Goal: Transaction & Acquisition: Purchase product/service

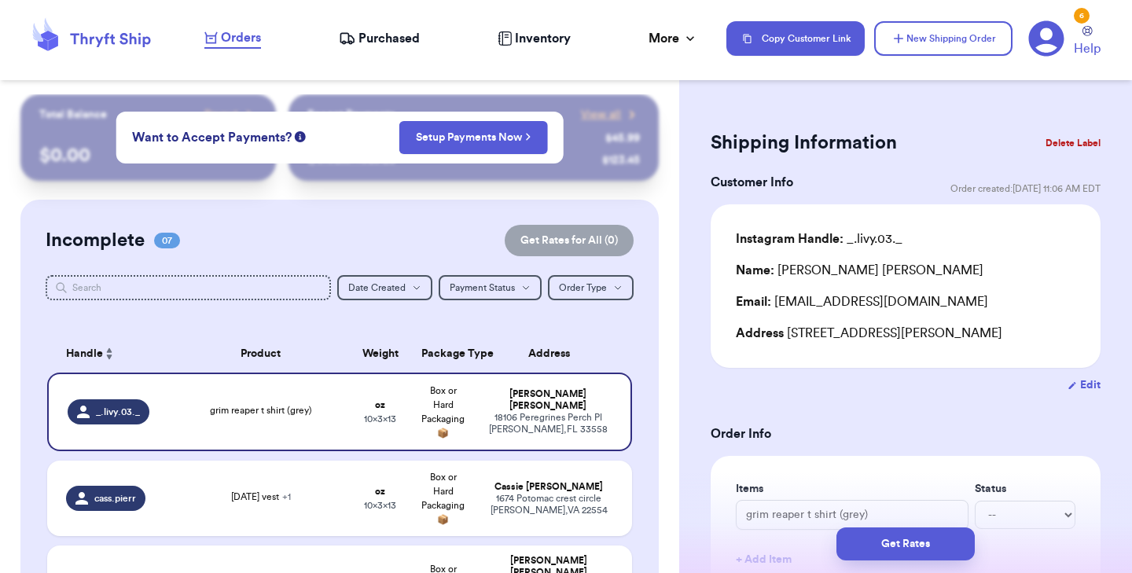
scroll to position [645, 0]
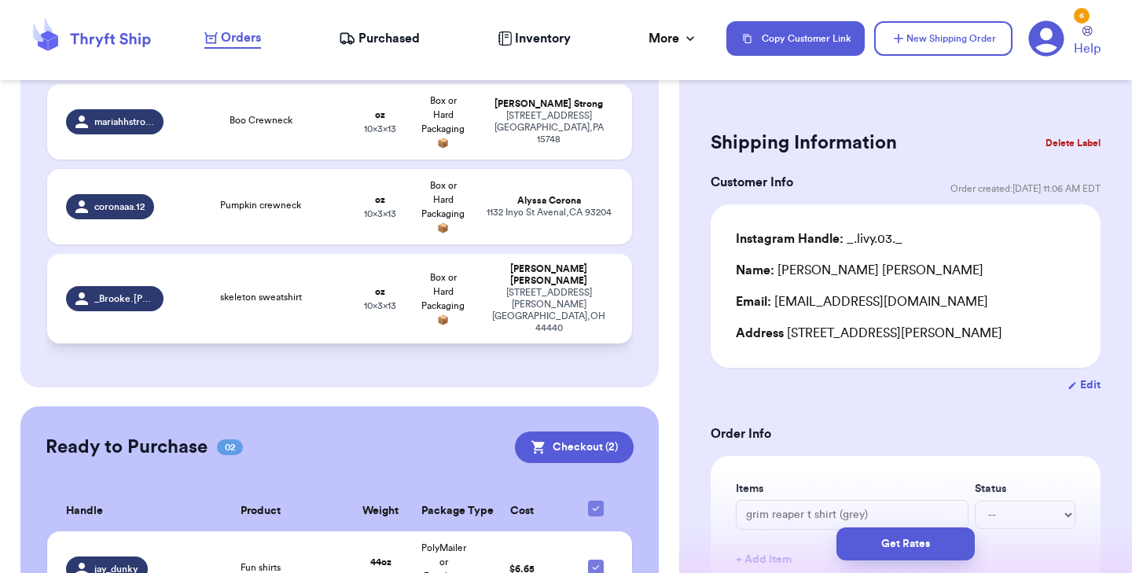
click at [275, 290] on div "skeleton sweatshirt" at bounding box center [260, 298] width 157 height 17
type input "skeleton sweatshirt"
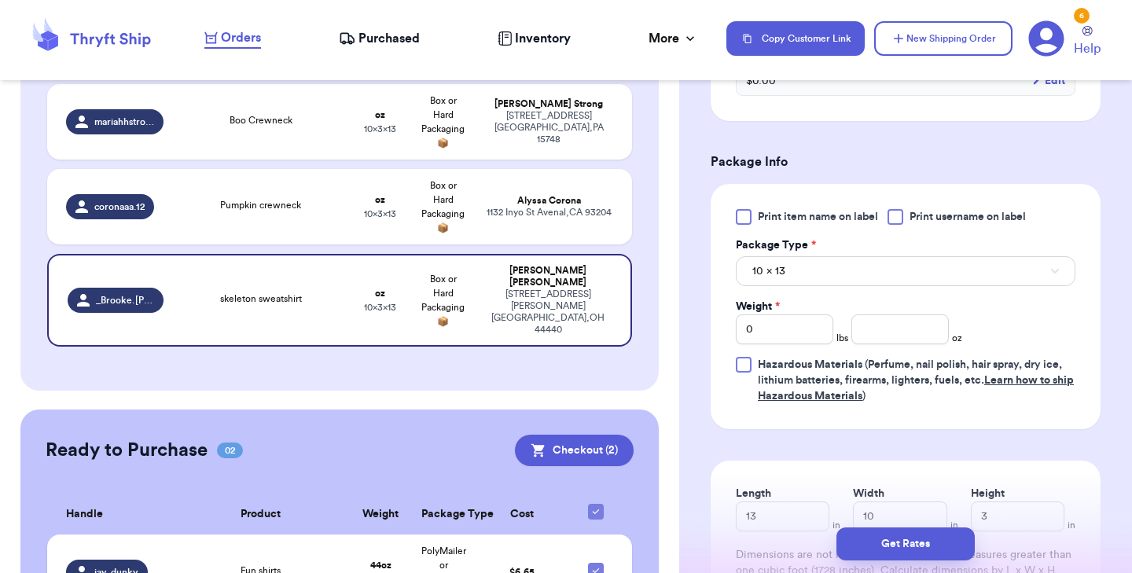
scroll to position [603, 0]
click at [749, 222] on div at bounding box center [744, 218] width 16 height 16
click at [0, 0] on input "Print item name on label" at bounding box center [0, 0] width 0 height 0
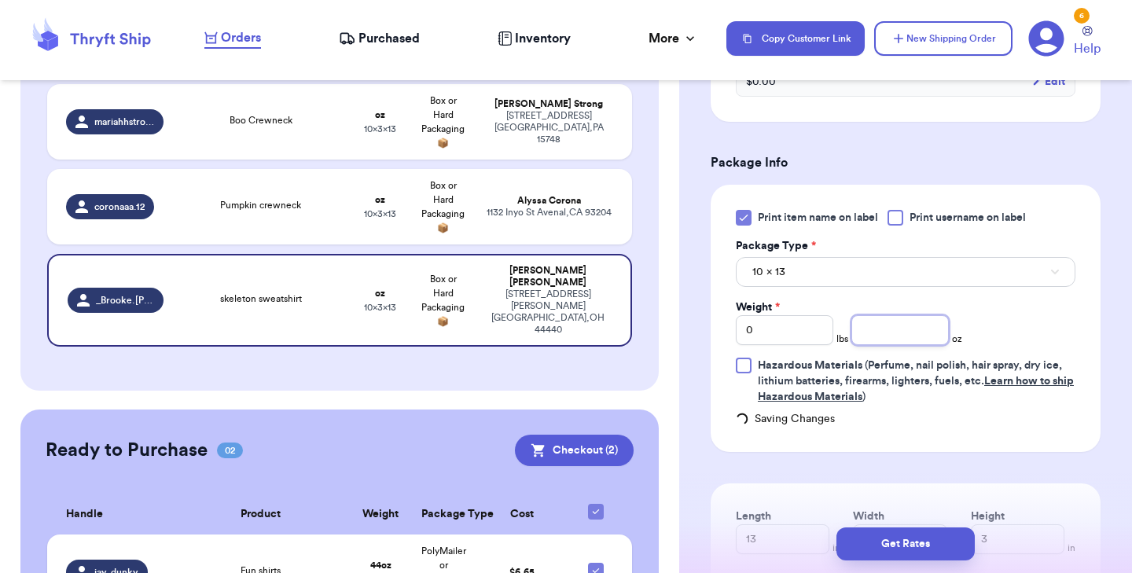
click at [921, 333] on input "number" at bounding box center [899, 330] width 97 height 30
type input "12"
click at [917, 538] on button "Get Rates" at bounding box center [905, 543] width 138 height 33
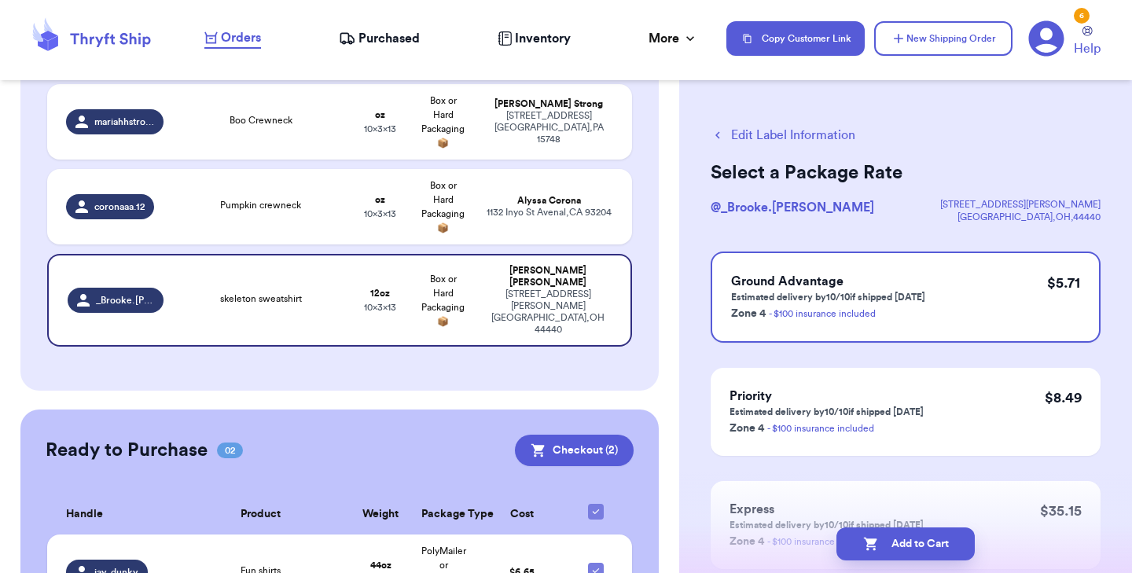
click at [917, 538] on button "Add to Cart" at bounding box center [905, 543] width 138 height 33
checkbox input "true"
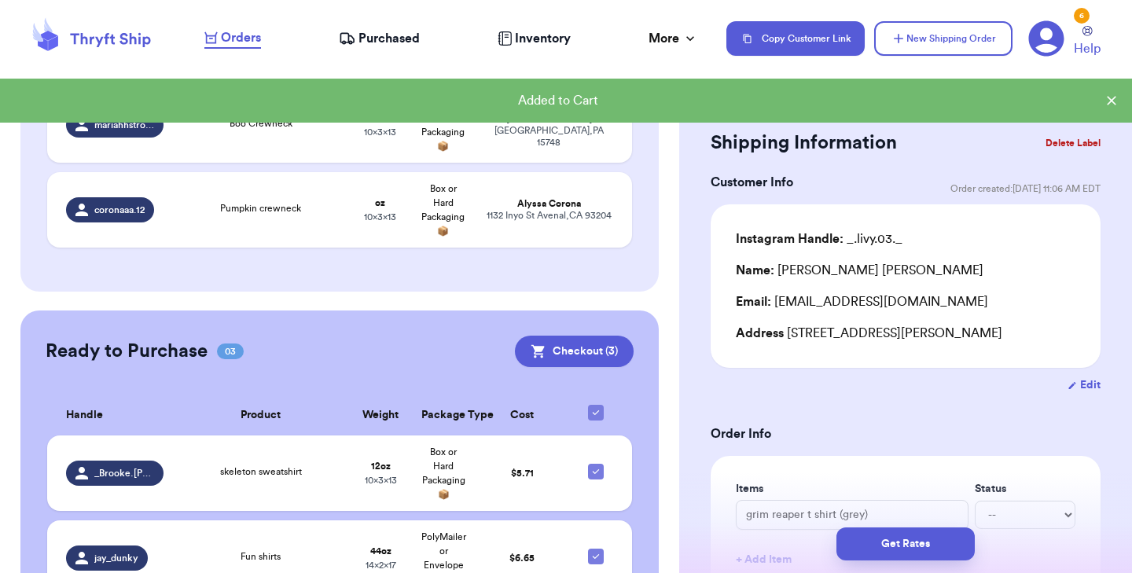
scroll to position [645, 0]
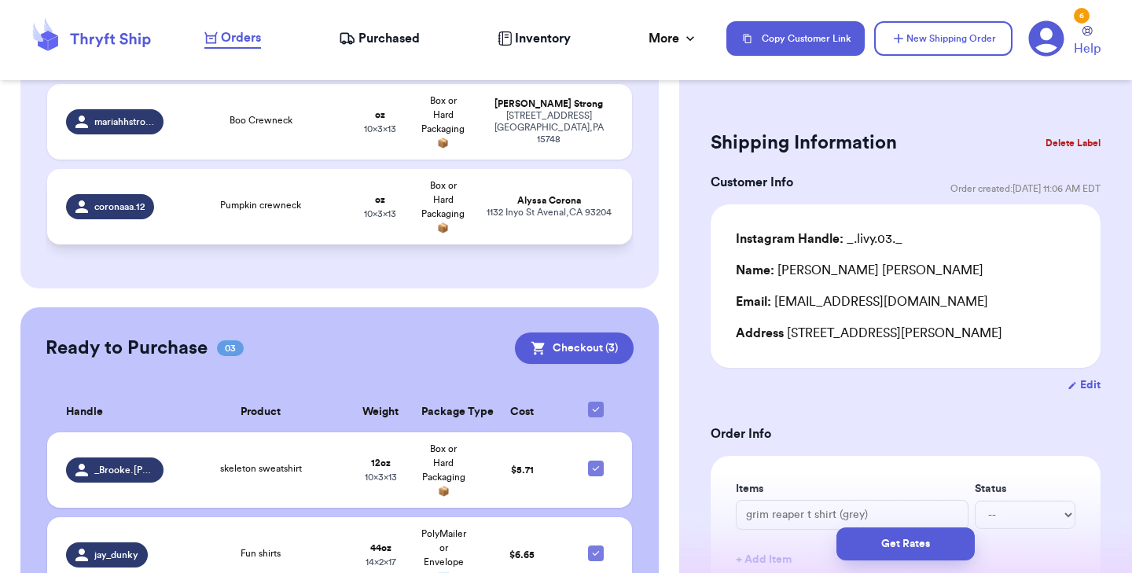
click at [231, 208] on td "Pumpkin crewneck" at bounding box center [261, 206] width 176 height 75
type input "Pumpkin crewneck"
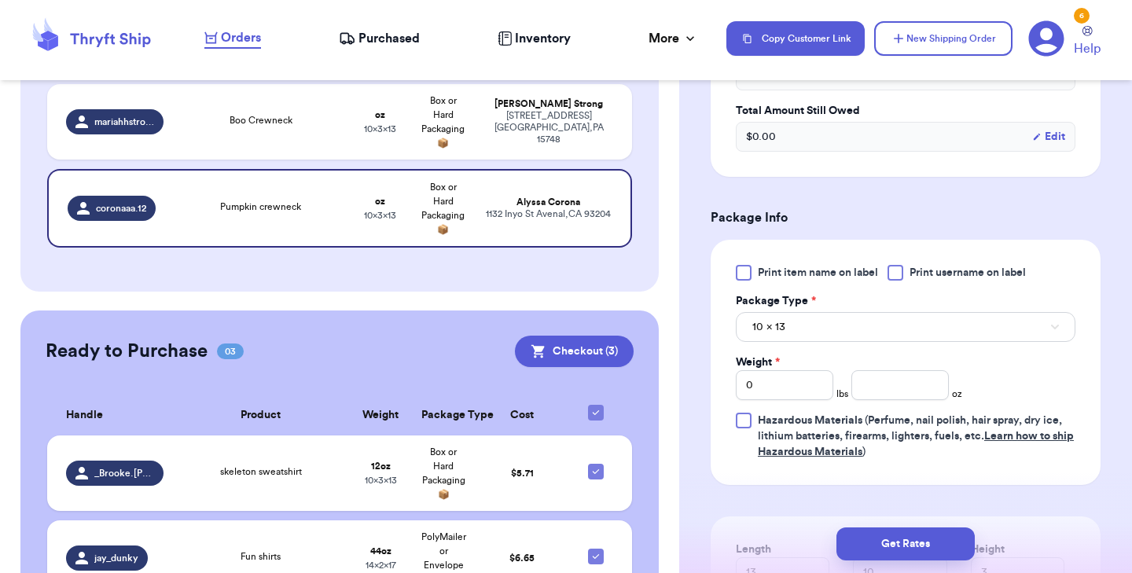
scroll to position [575, 0]
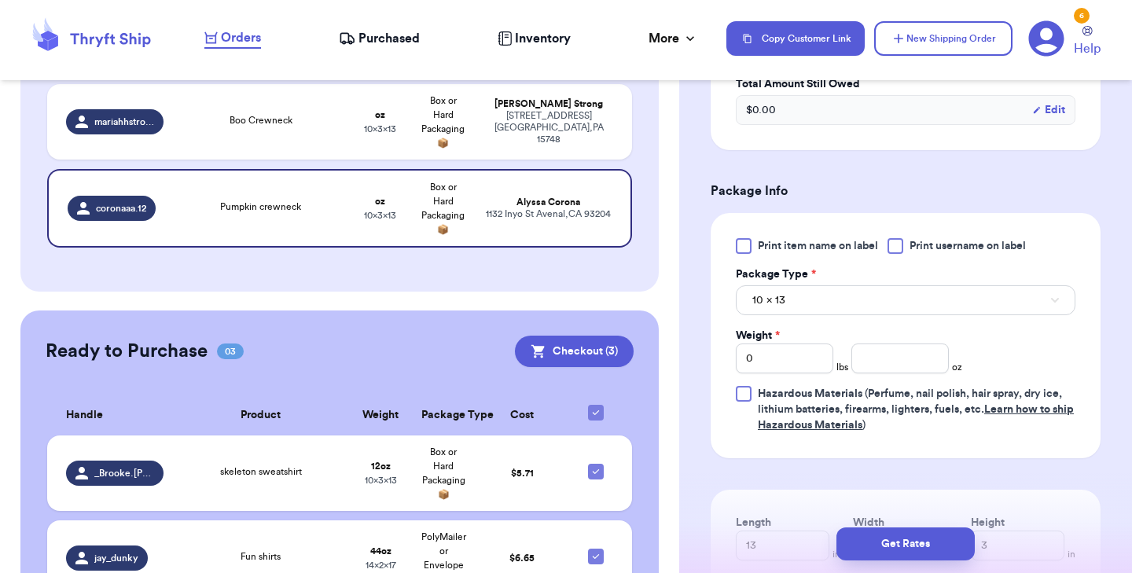
click at [744, 245] on div at bounding box center [744, 246] width 16 height 16
click at [0, 0] on input "Print item name on label" at bounding box center [0, 0] width 0 height 0
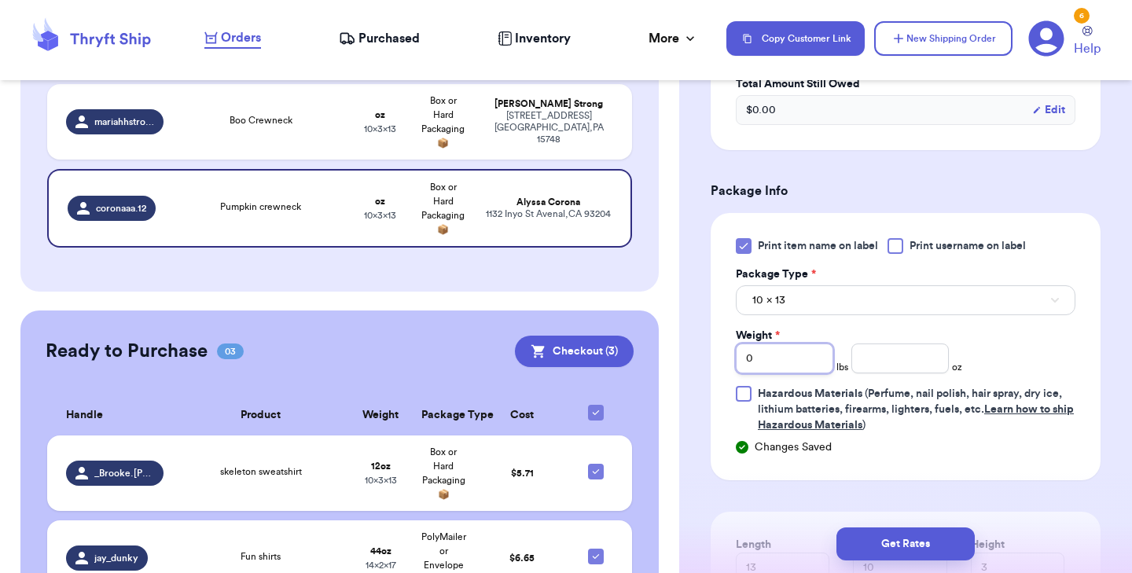
click at [757, 356] on input "0" at bounding box center [784, 359] width 97 height 30
type input "1"
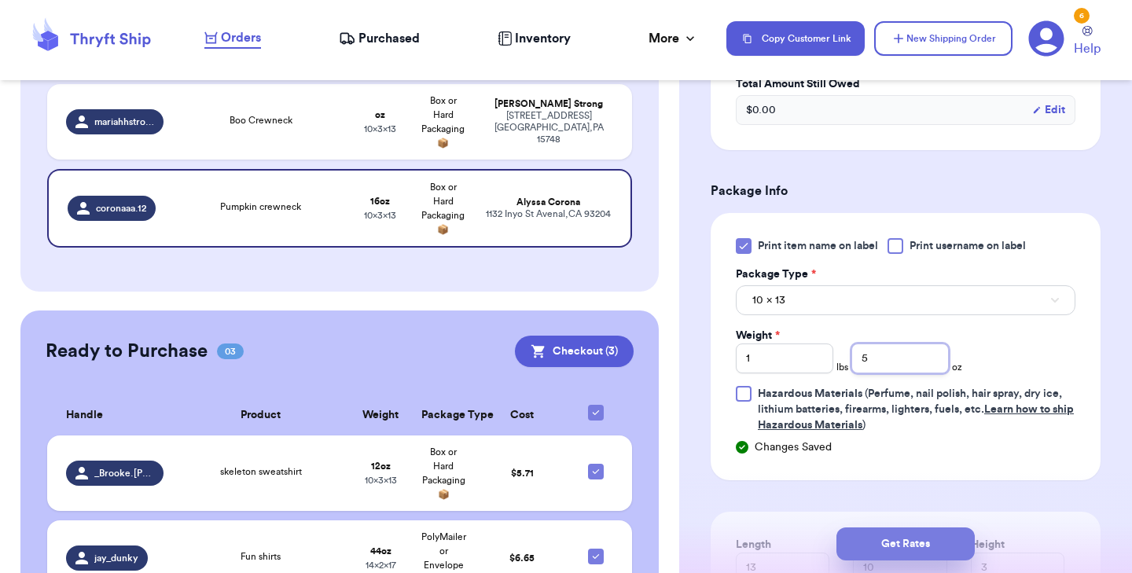
type input "5"
click at [884, 549] on button "Get Rates" at bounding box center [905, 543] width 138 height 33
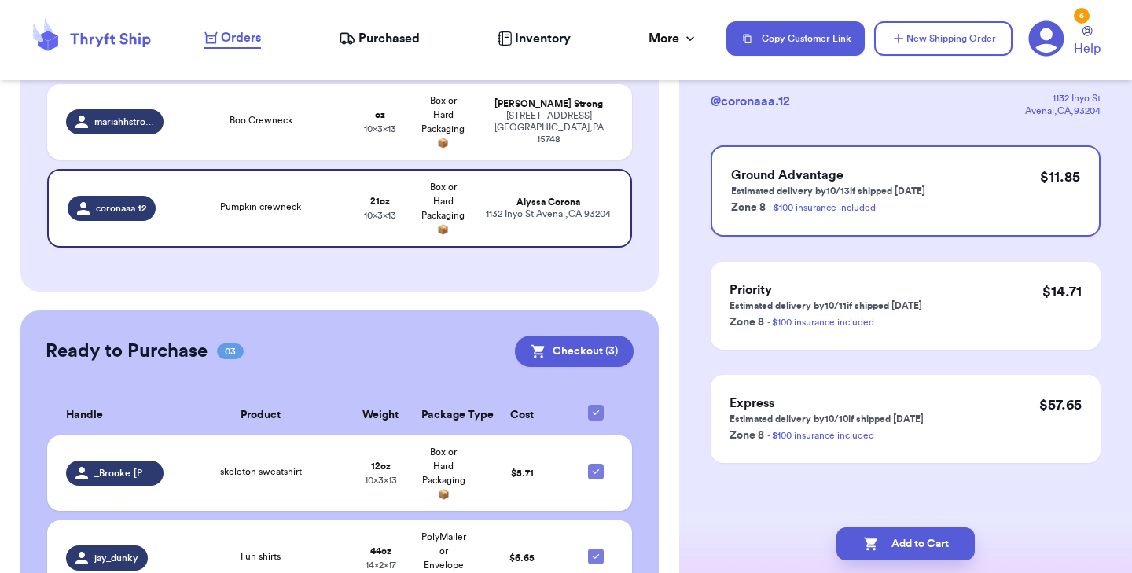
scroll to position [0, 0]
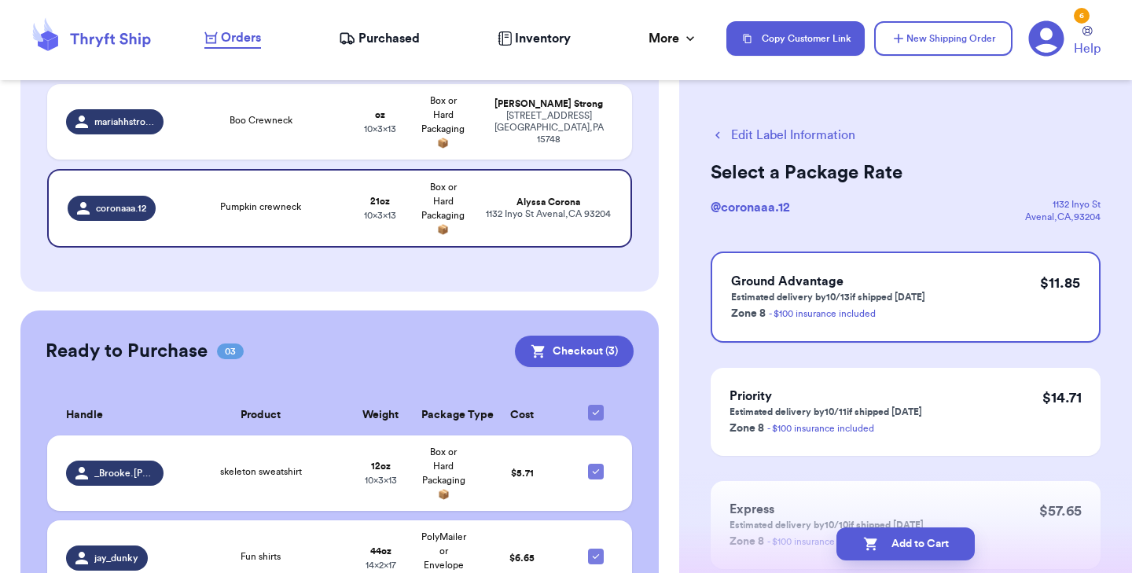
click at [884, 549] on button "Add to Cart" at bounding box center [905, 543] width 138 height 33
checkbox input "true"
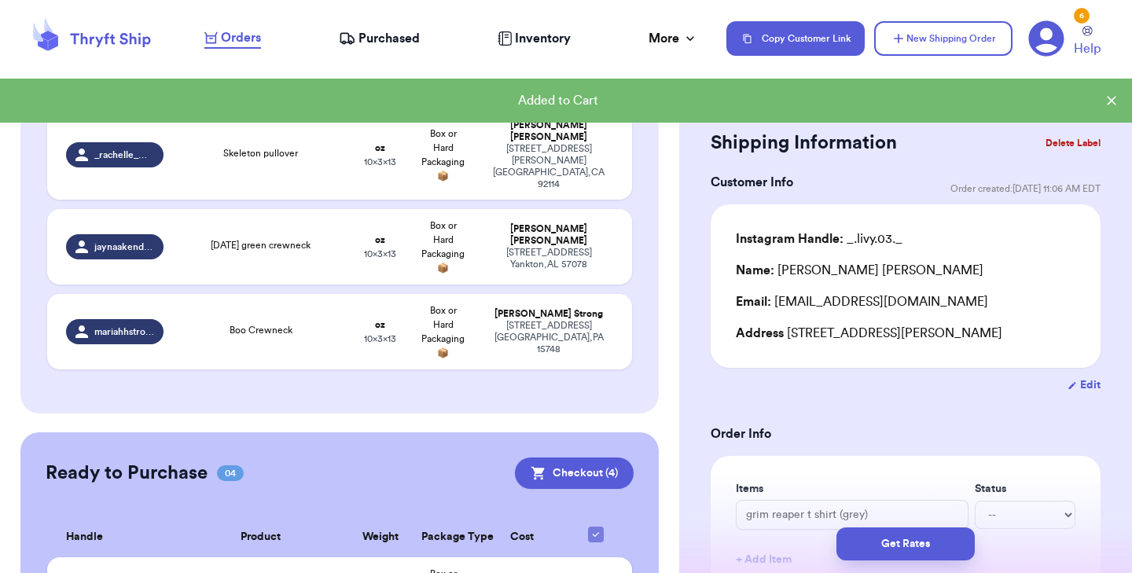
scroll to position [430, 0]
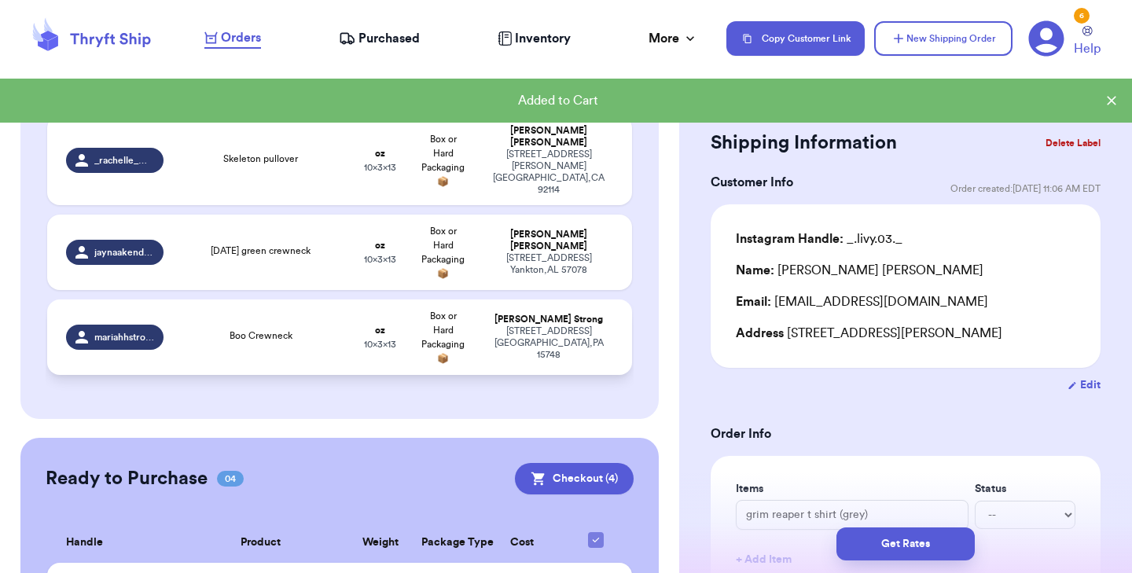
click at [275, 332] on td "Boo Crewneck" at bounding box center [261, 336] width 176 height 75
type input "Boo Crewneck"
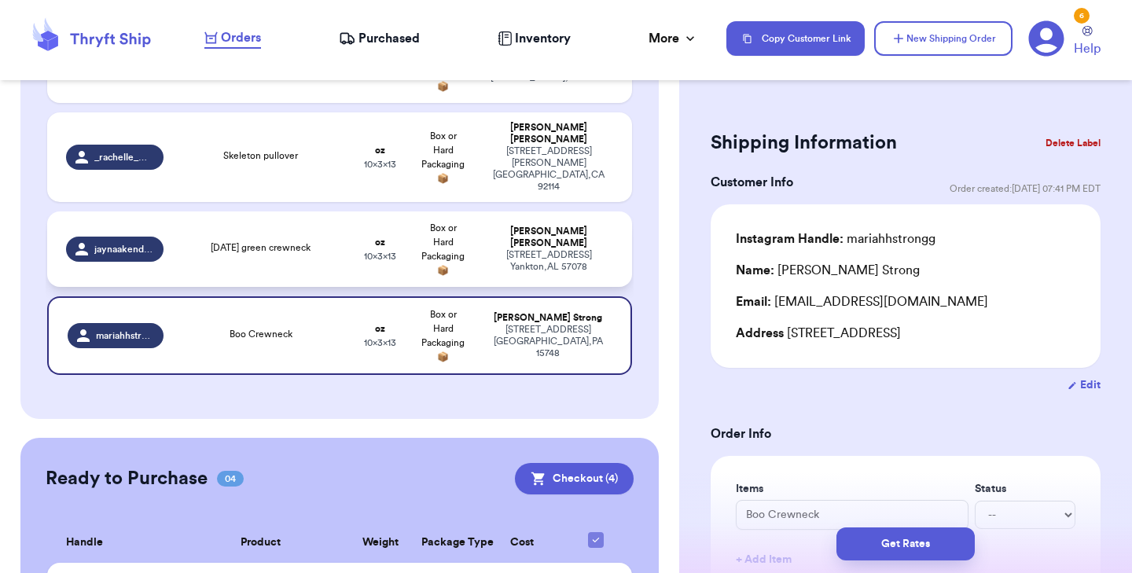
click at [289, 244] on td "[DATE] green crewneck" at bounding box center [261, 248] width 176 height 75
type input "[DATE] green crewneck"
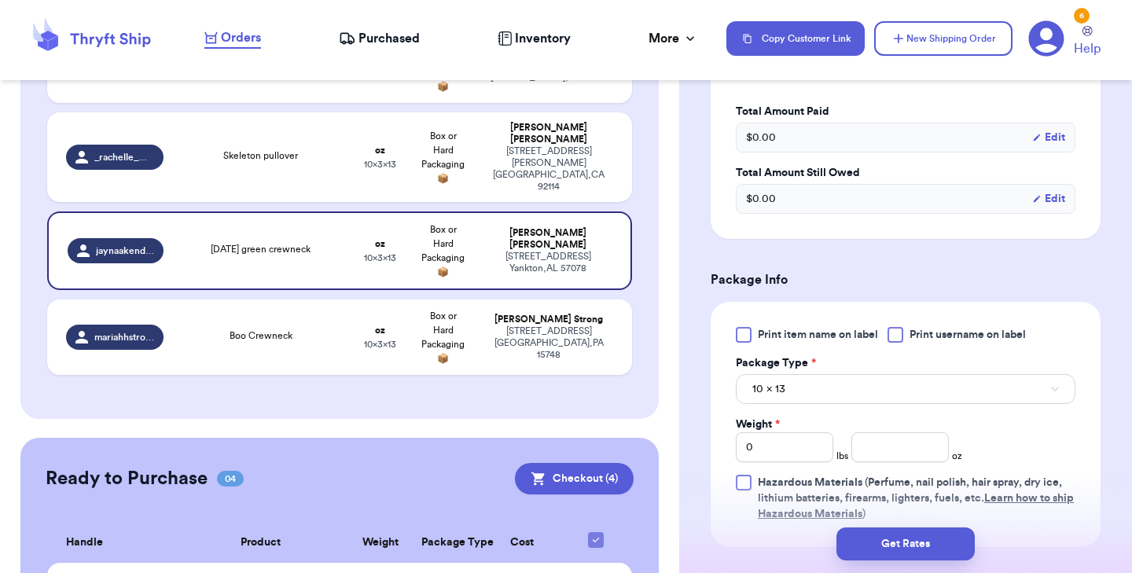
scroll to position [487, 0]
click at [743, 333] on div at bounding box center [744, 333] width 16 height 16
click at [0, 0] on input "Print item name on label" at bounding box center [0, 0] width 0 height 0
click at [891, 446] on input "number" at bounding box center [899, 446] width 97 height 30
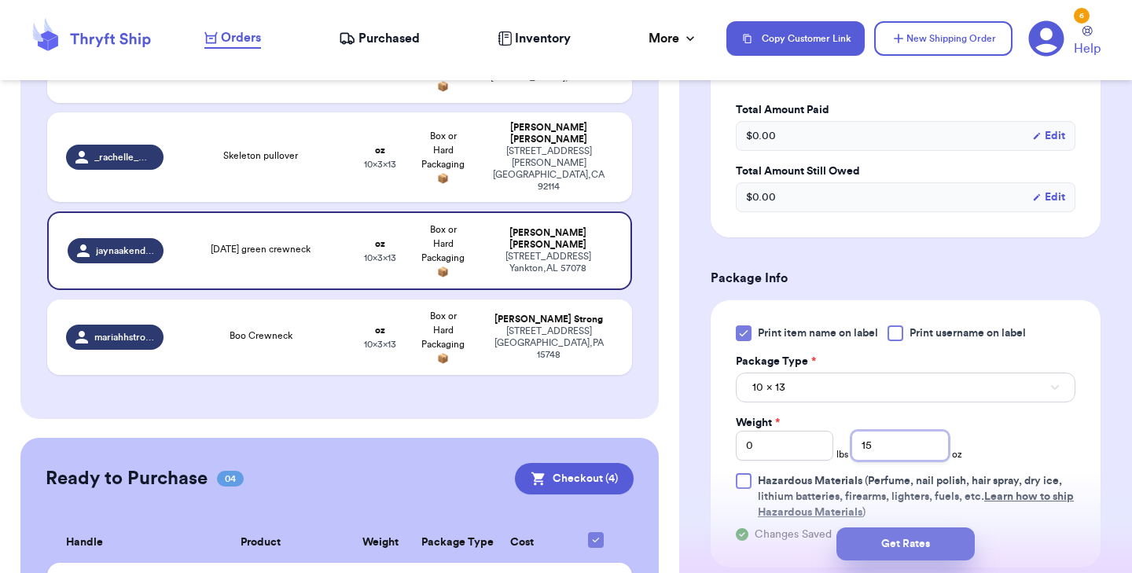
type input "15"
click at [912, 538] on button "Get Rates" at bounding box center [905, 543] width 138 height 33
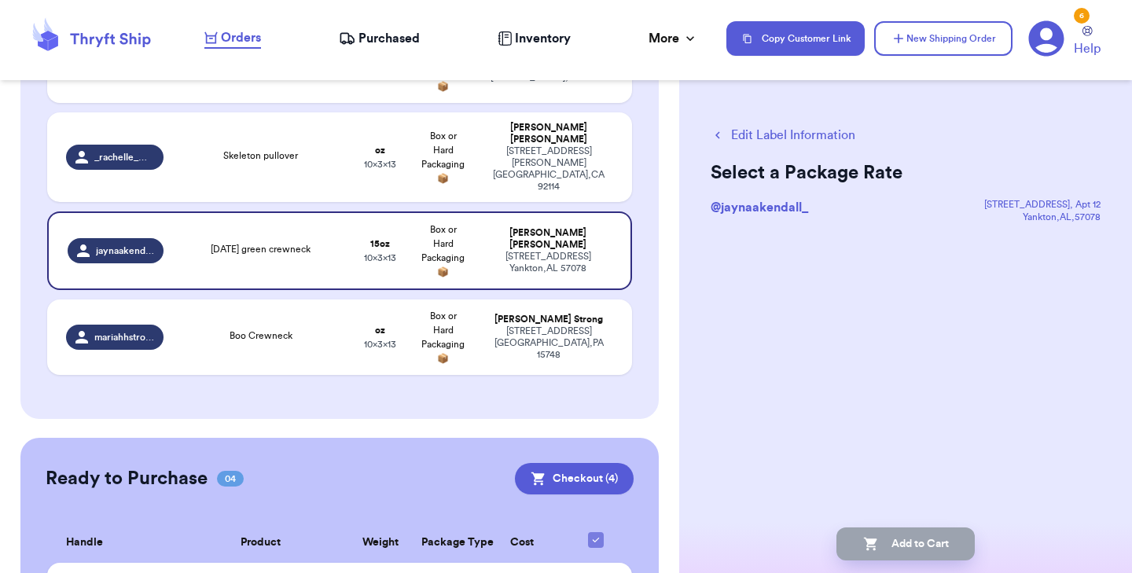
scroll to position [0, 0]
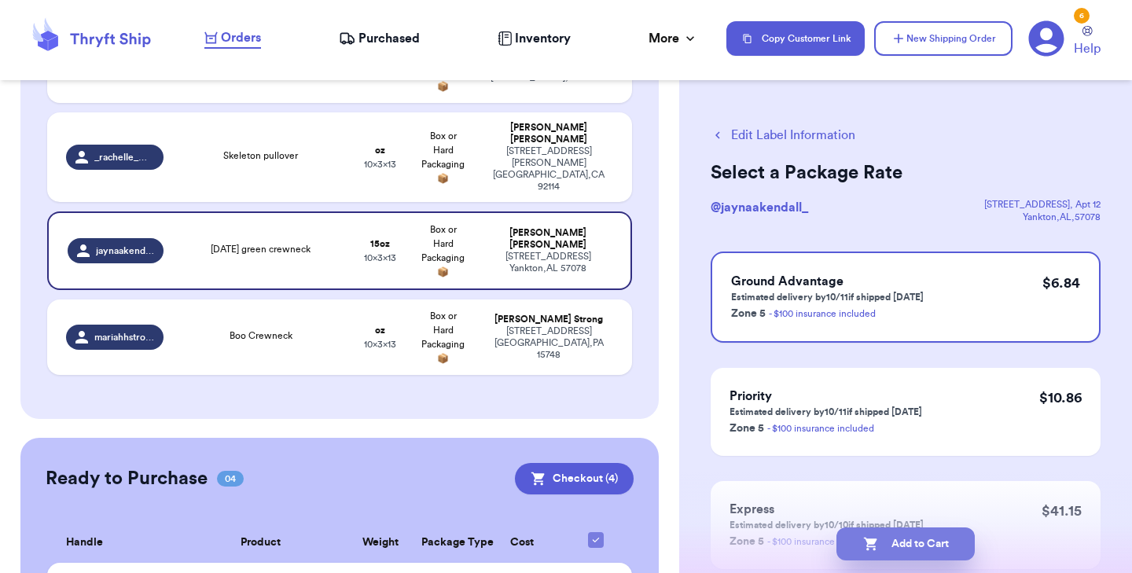
click at [919, 547] on button "Add to Cart" at bounding box center [905, 543] width 138 height 33
checkbox input "true"
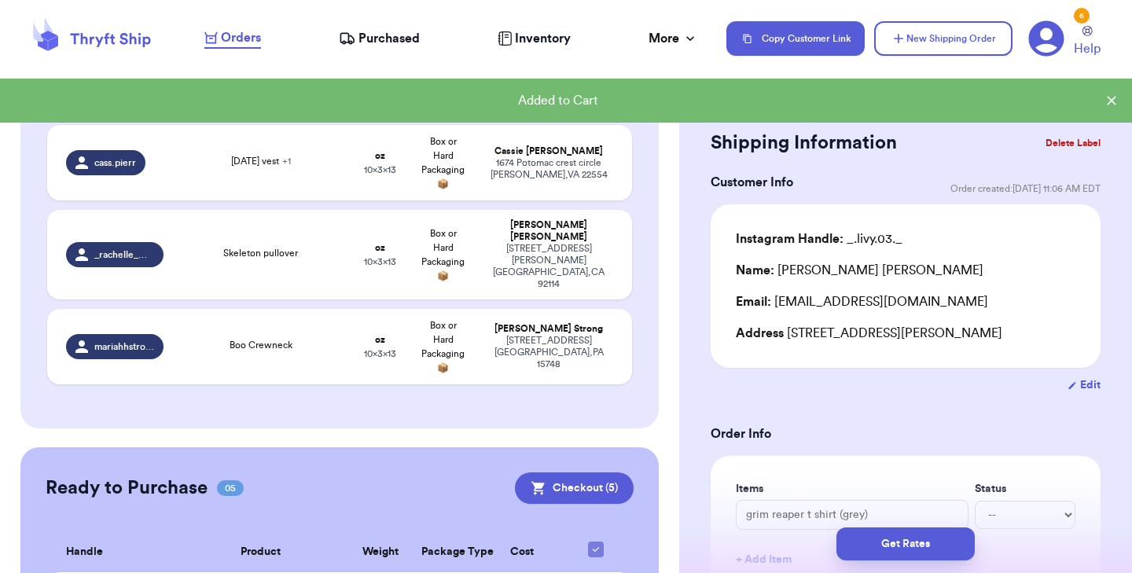
scroll to position [305, 0]
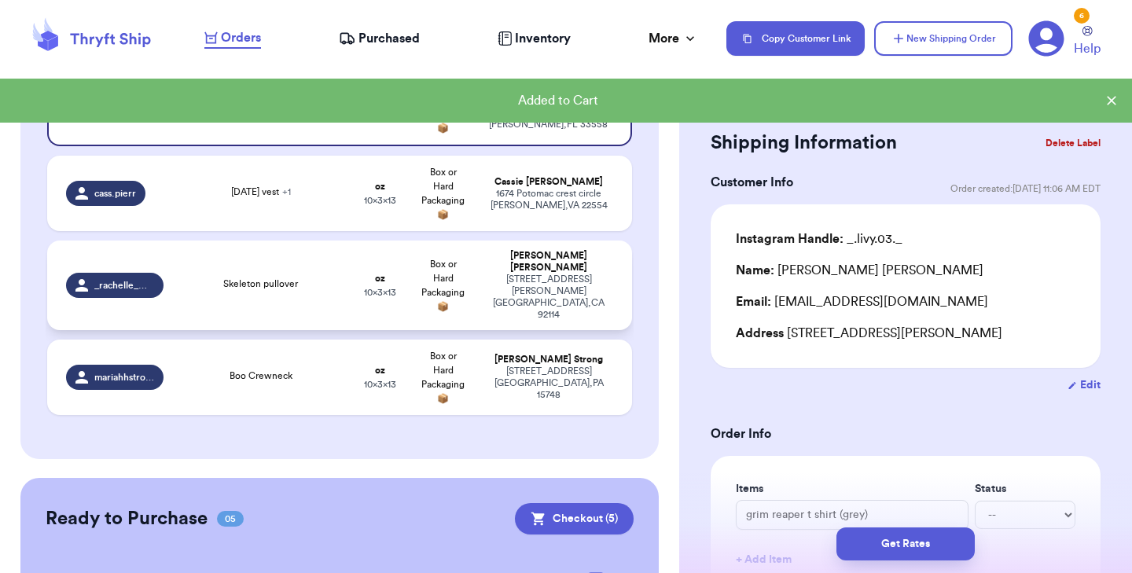
click at [259, 295] on td "Skeleton pullover" at bounding box center [261, 286] width 176 height 90
type input "Skeleton pullover"
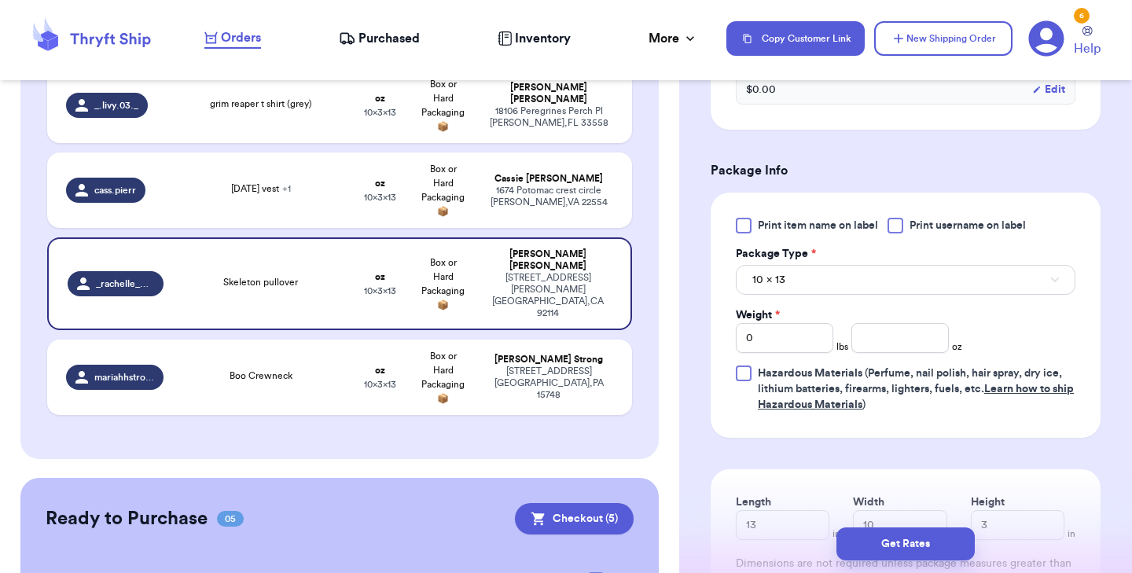
scroll to position [598, 0]
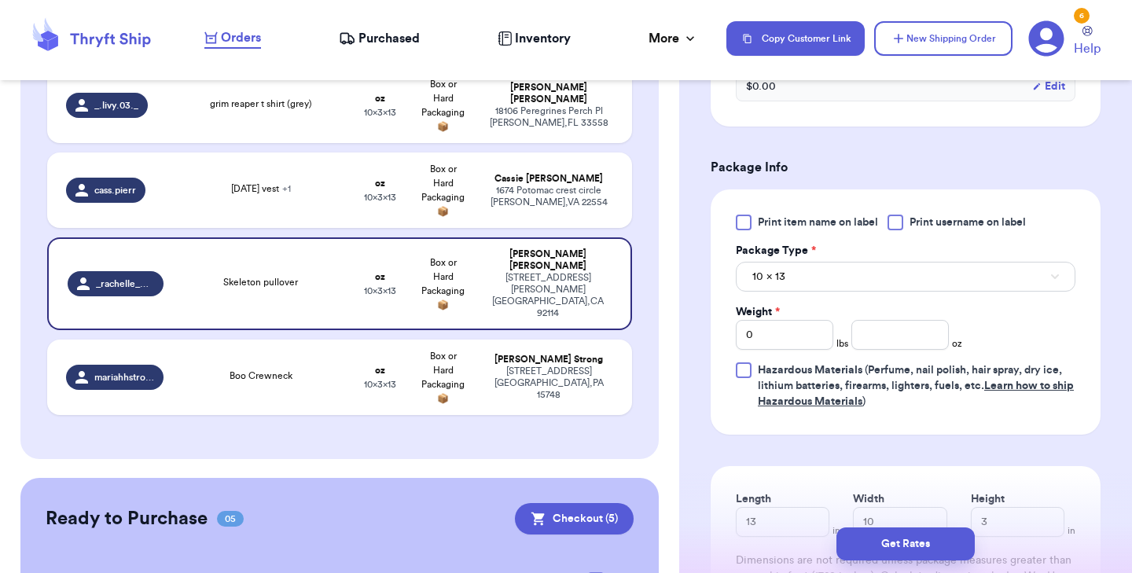
click at [745, 226] on div at bounding box center [744, 223] width 16 height 16
click at [0, 0] on input "Print item name on label" at bounding box center [0, 0] width 0 height 0
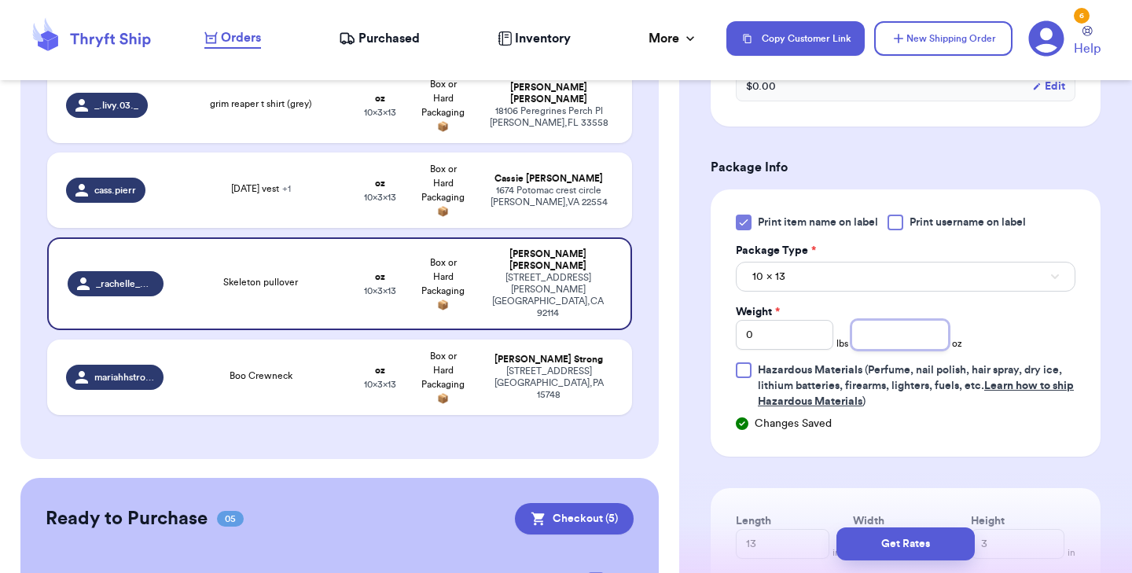
click at [889, 336] on input "number" at bounding box center [899, 335] width 97 height 30
type input "11"
click at [913, 543] on button "Get Rates" at bounding box center [905, 543] width 138 height 33
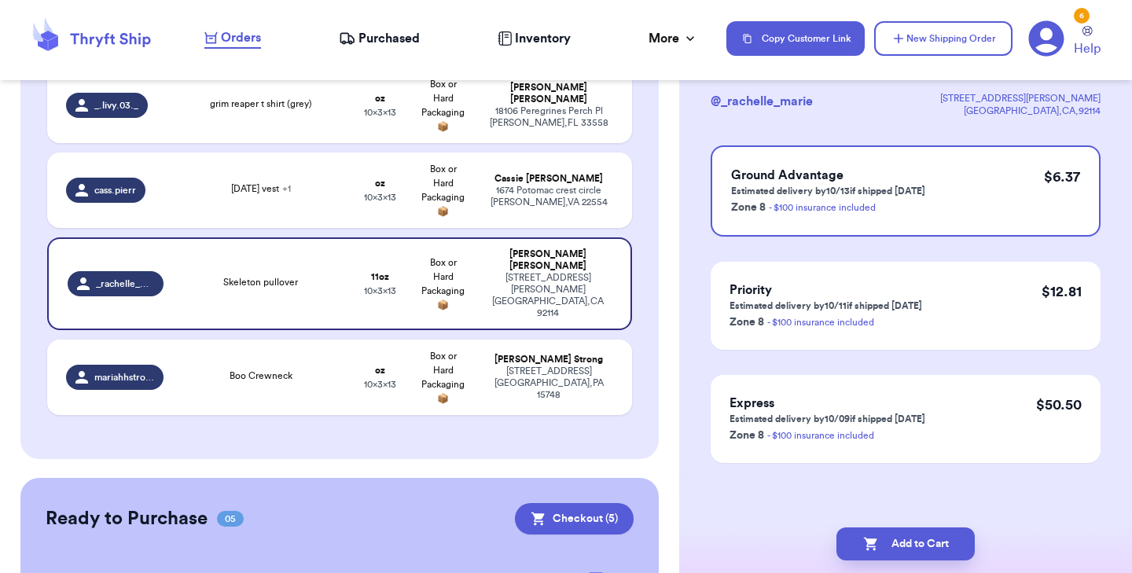
scroll to position [0, 0]
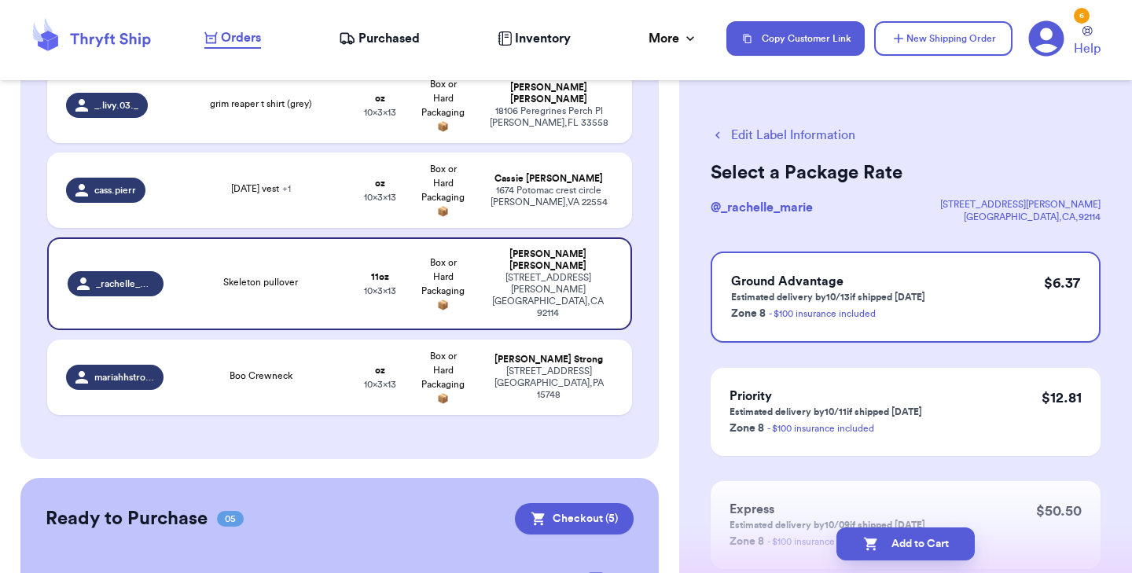
click at [913, 543] on button "Add to Cart" at bounding box center [905, 543] width 138 height 33
checkbox input "true"
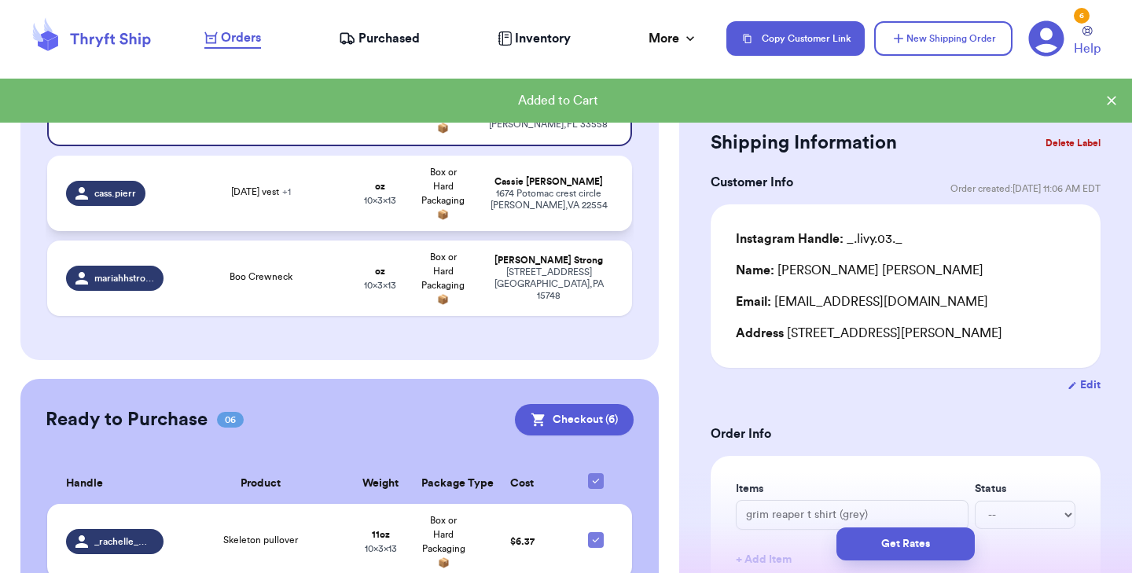
click at [279, 183] on td "[DATE] vest + 1" at bounding box center [261, 193] width 176 height 75
type input "[DATE] vest"
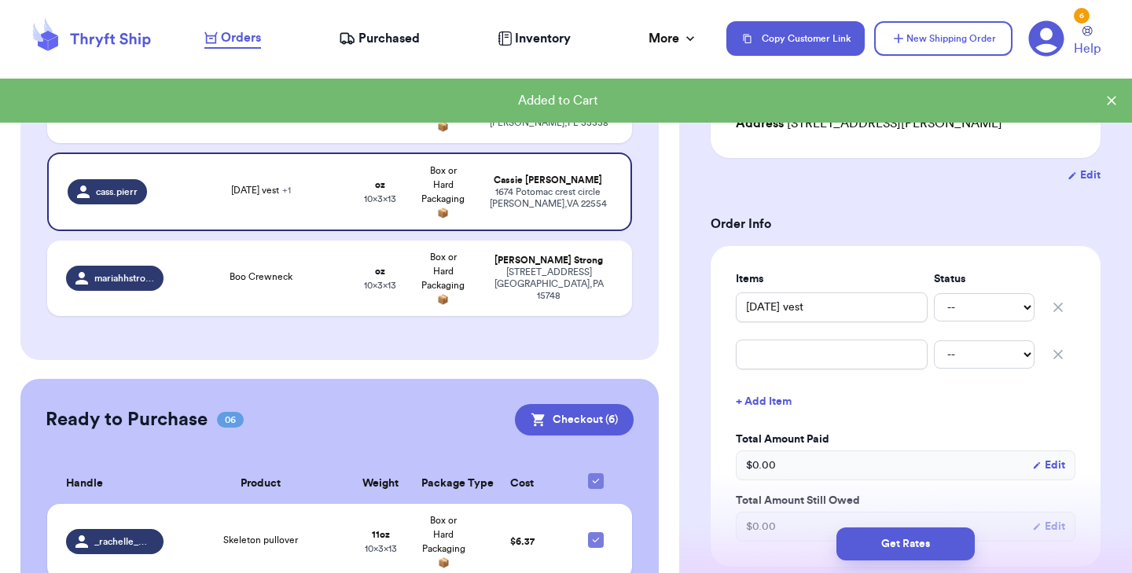
scroll to position [242, 0]
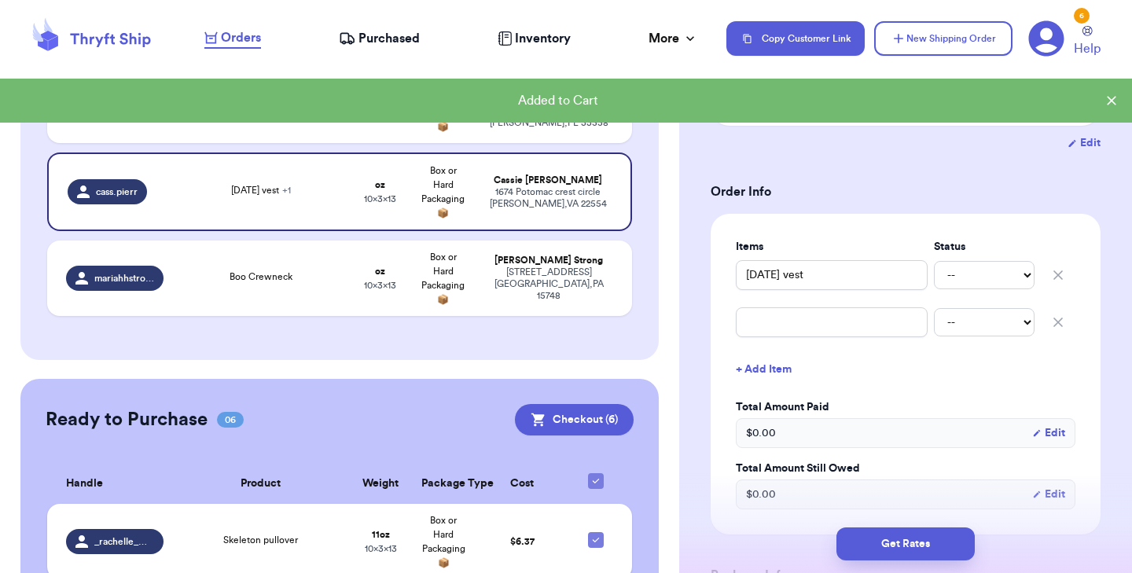
click at [1055, 330] on icon "button" at bounding box center [1058, 322] width 16 height 16
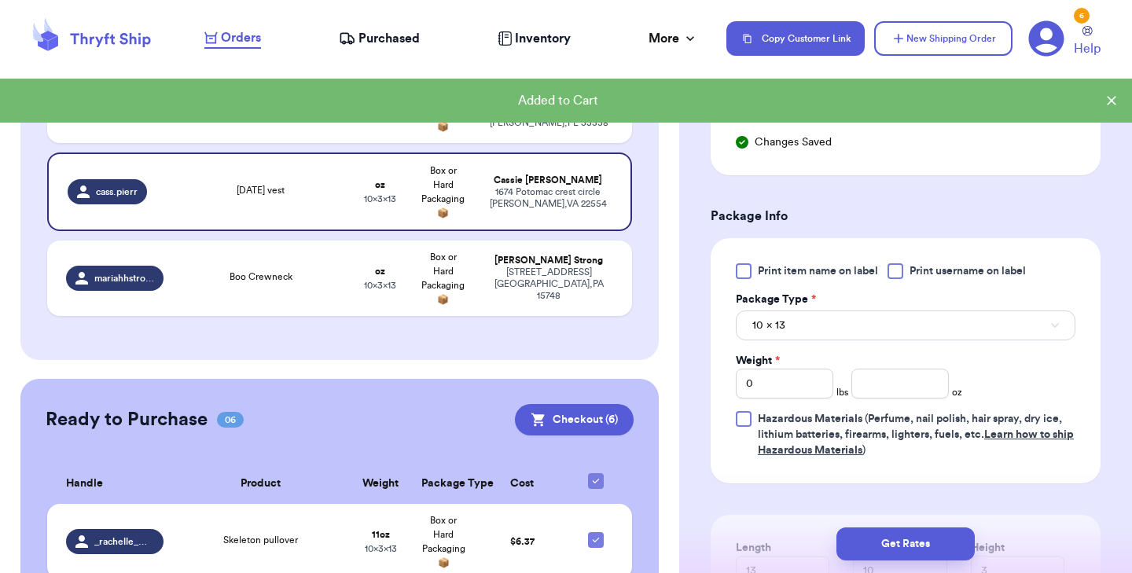
scroll to position [609, 0]
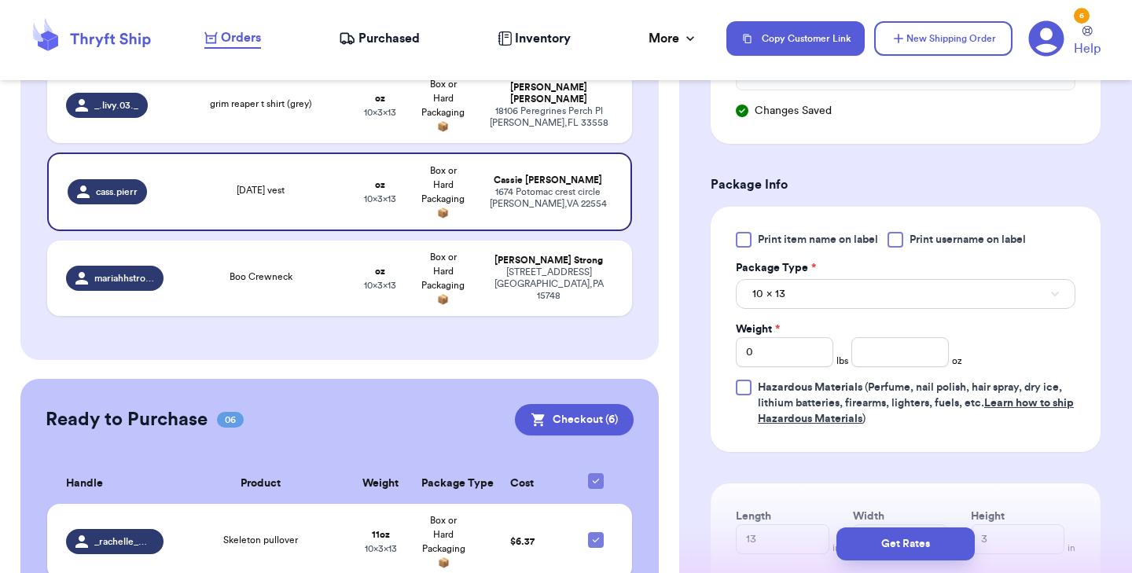
click at [751, 248] on label "Print item name on label" at bounding box center [807, 240] width 142 height 16
click at [0, 0] on input "Print item name on label" at bounding box center [0, 0] width 0 height 0
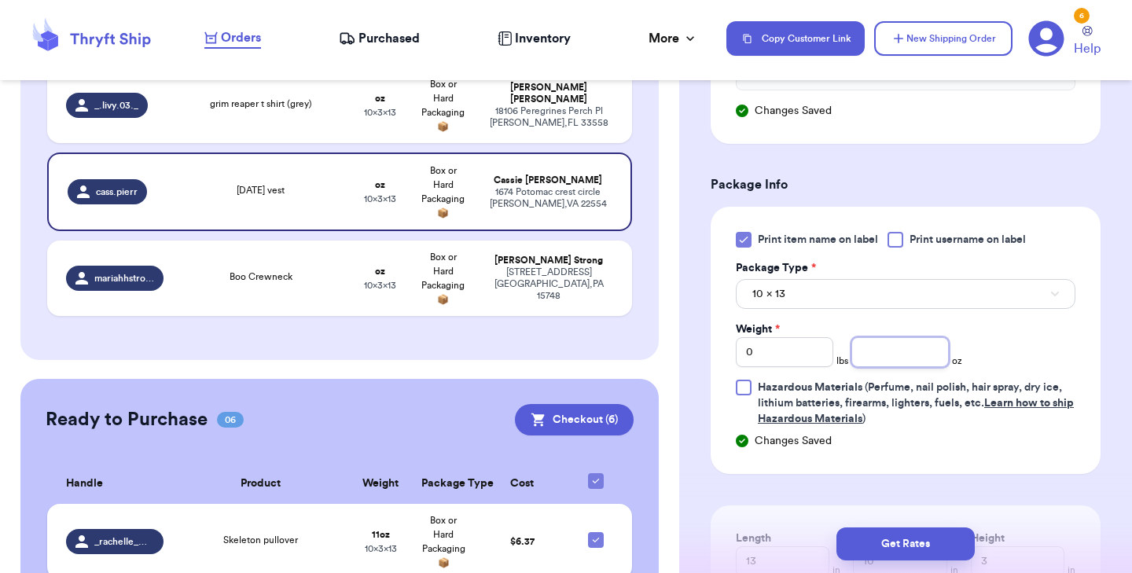
click at [860, 367] on input "number" at bounding box center [899, 352] width 97 height 30
type input "11"
click at [889, 550] on button "Get Rates" at bounding box center [905, 543] width 138 height 33
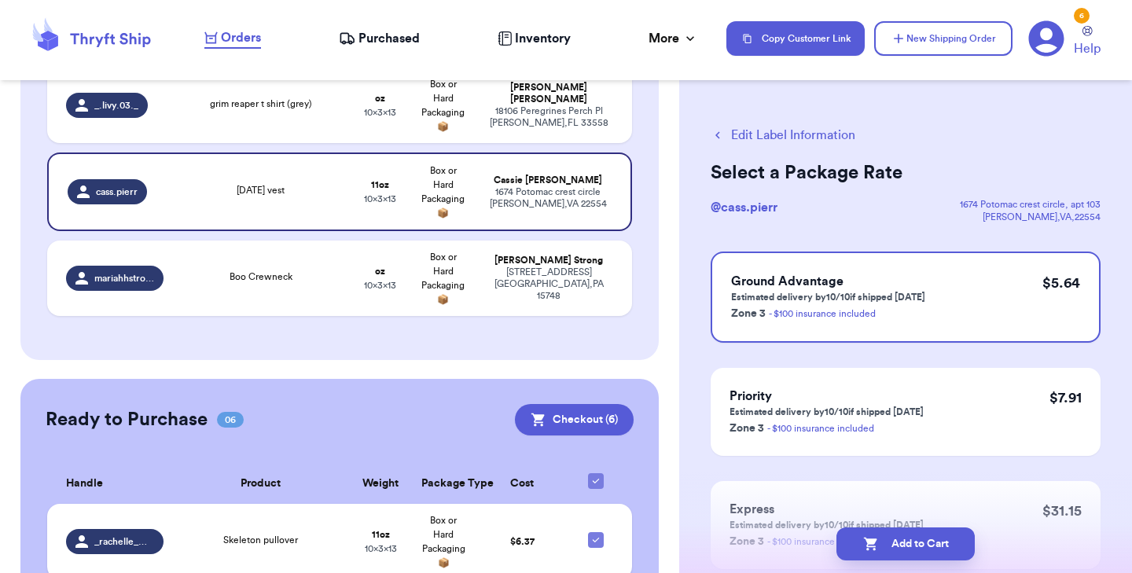
click at [889, 550] on button "Add to Cart" at bounding box center [905, 543] width 138 height 33
checkbox input "true"
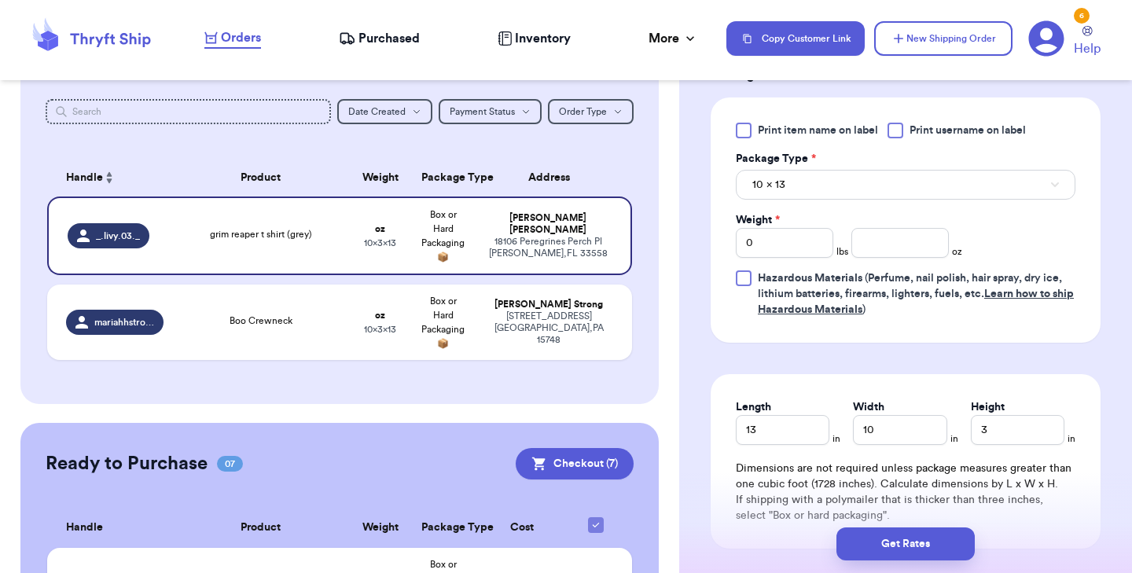
scroll to position [710, 0]
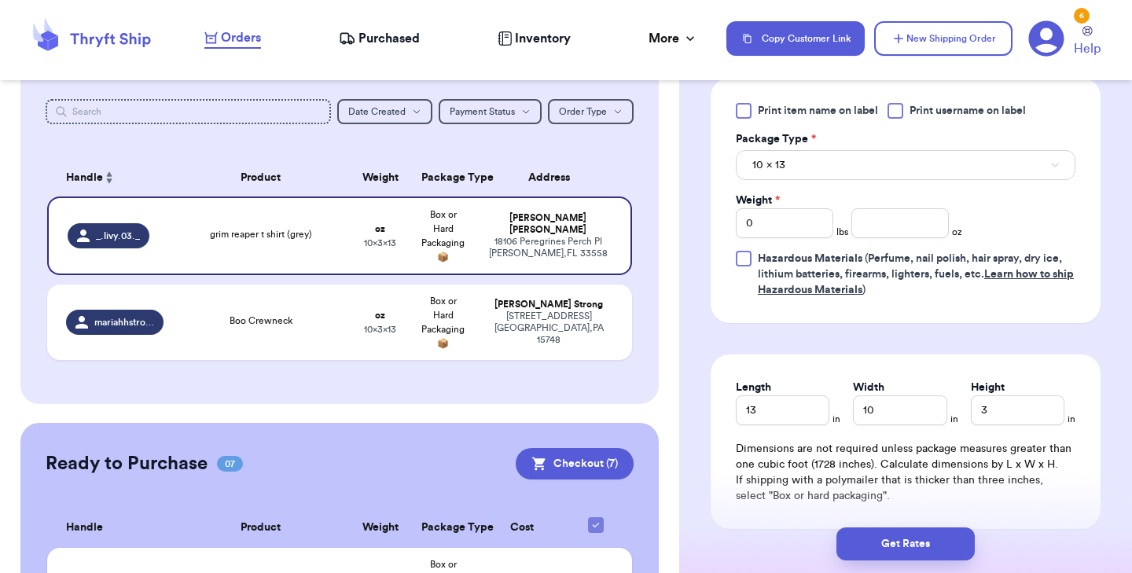
click at [745, 112] on div at bounding box center [744, 111] width 16 height 16
click at [0, 0] on input "Print item name on label" at bounding box center [0, 0] width 0 height 0
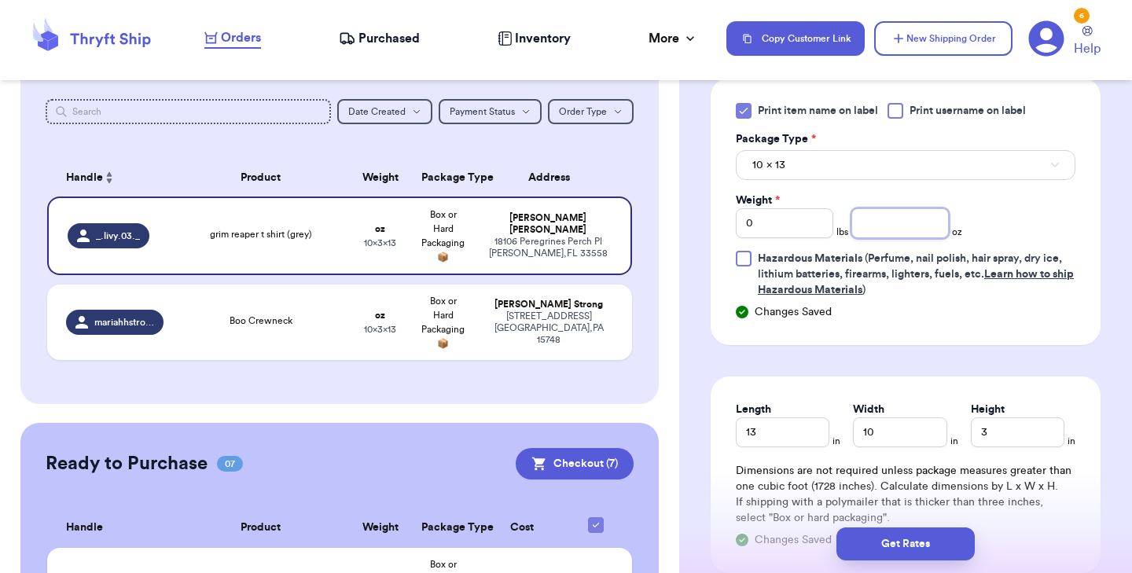
click at [902, 224] on input "number" at bounding box center [899, 223] width 97 height 30
type input "7"
click at [928, 544] on button "Get Rates" at bounding box center [905, 543] width 138 height 33
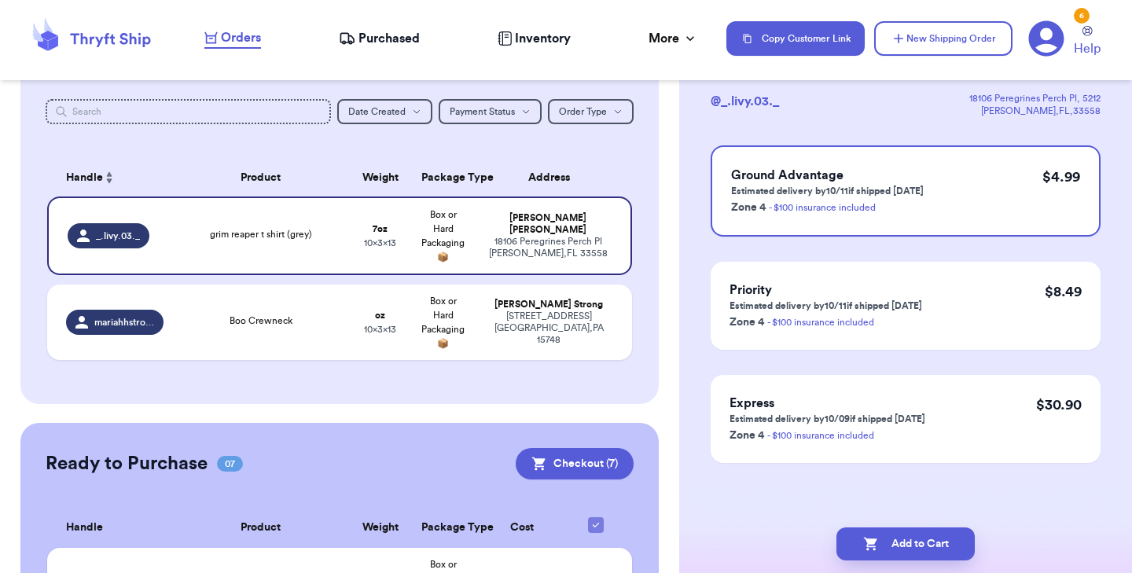
scroll to position [0, 0]
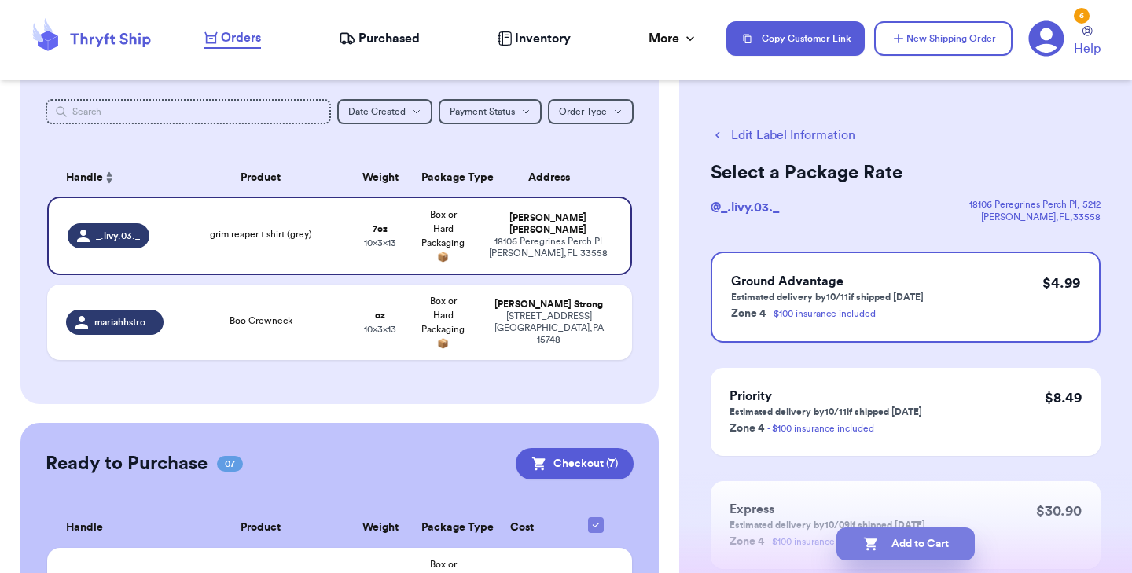
click at [928, 550] on button "Add to Cart" at bounding box center [905, 543] width 138 height 33
checkbox input "true"
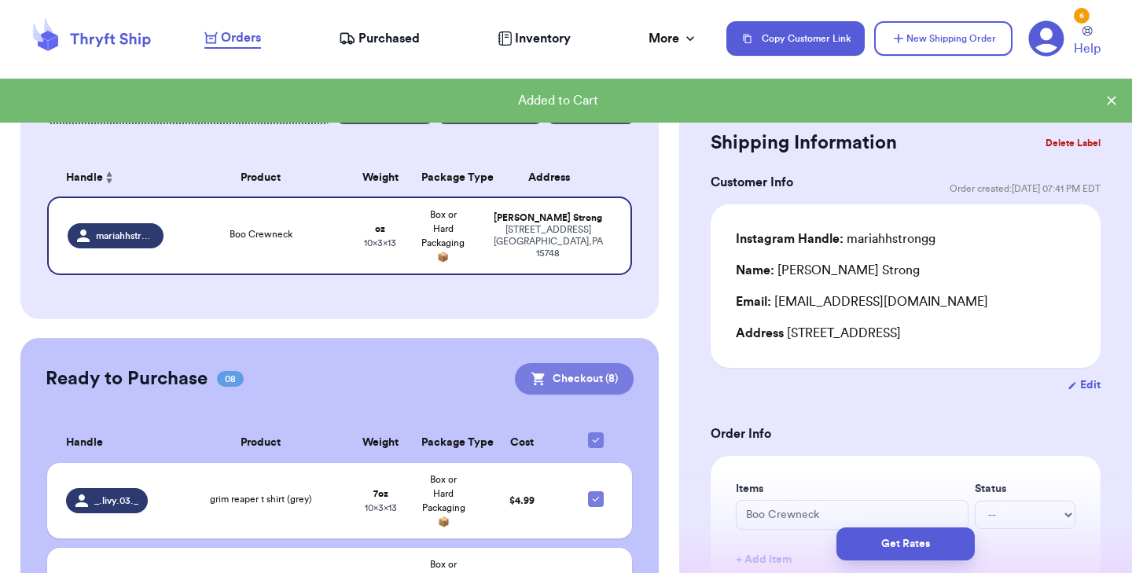
click at [578, 386] on button "Checkout ( 8 )" at bounding box center [574, 378] width 119 height 31
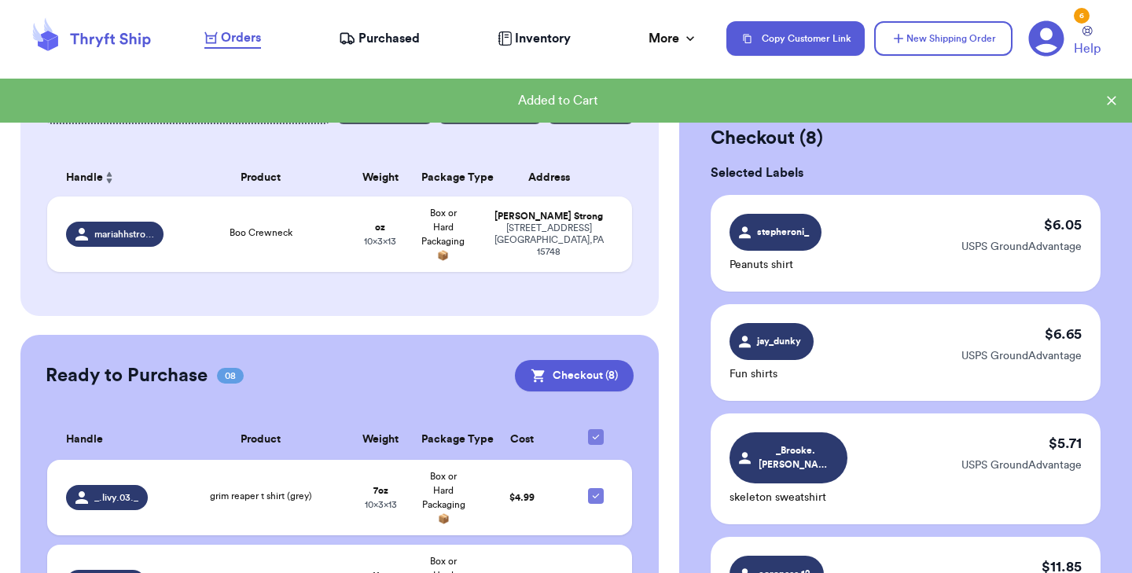
scroll to position [910, 0]
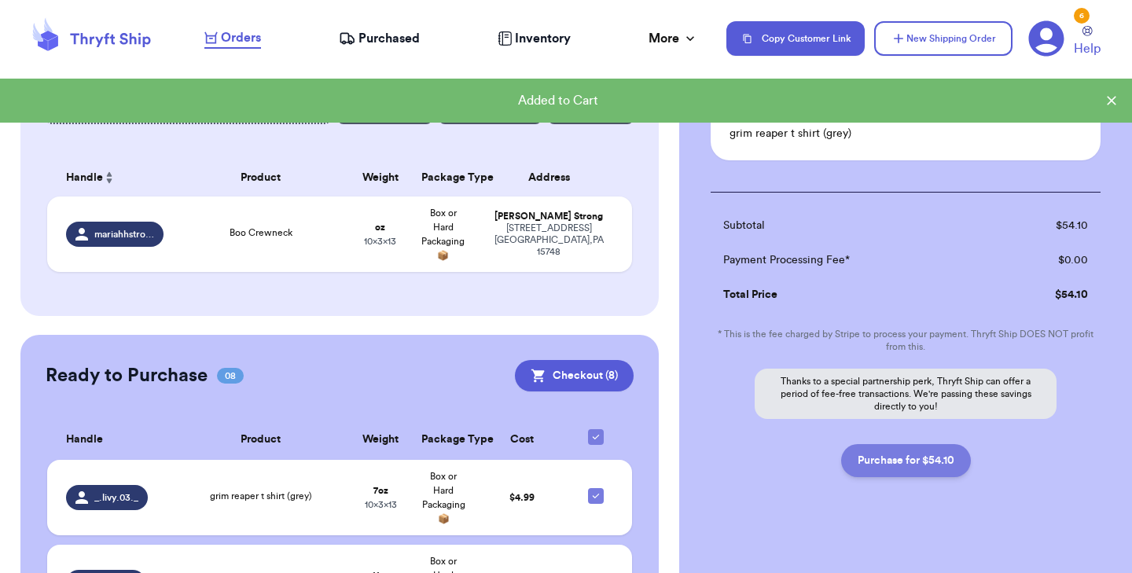
click at [878, 450] on button "Purchase for $54.10" at bounding box center [906, 460] width 130 height 33
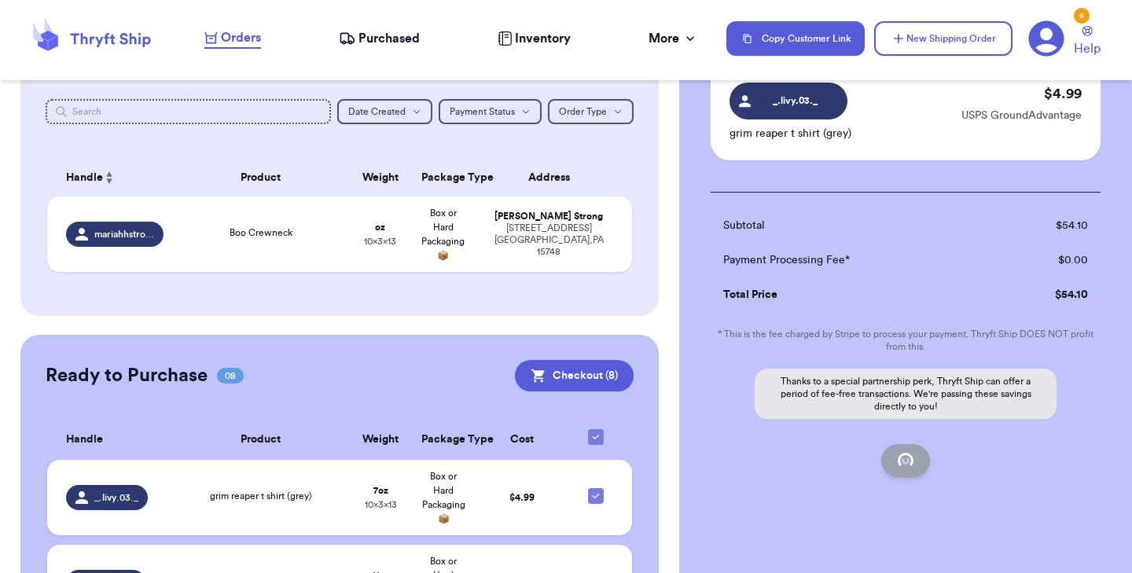
checkbox input "false"
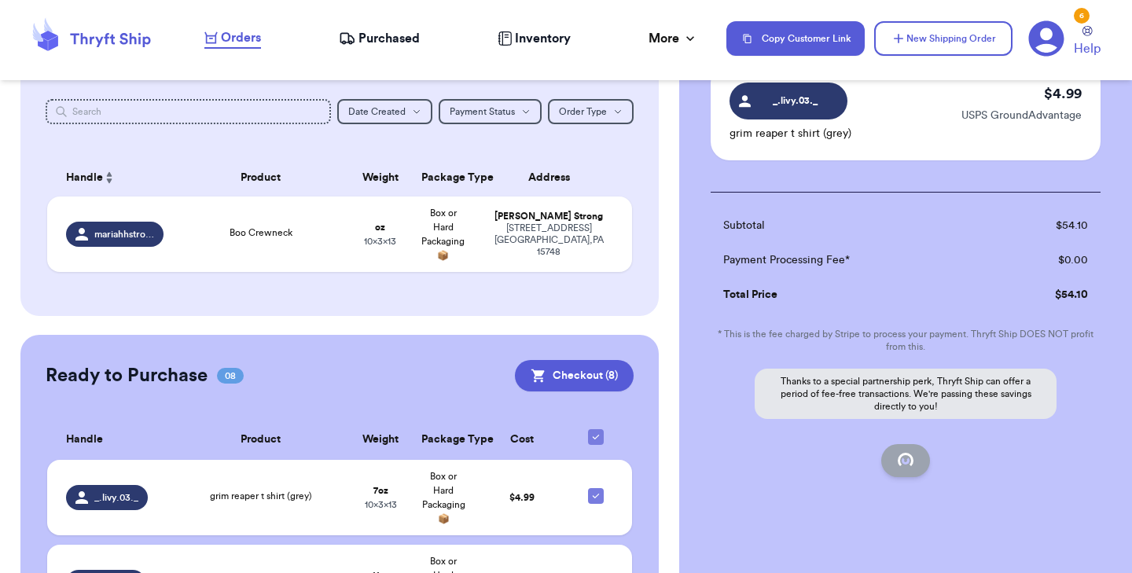
checkbox input "false"
checkbox input "true"
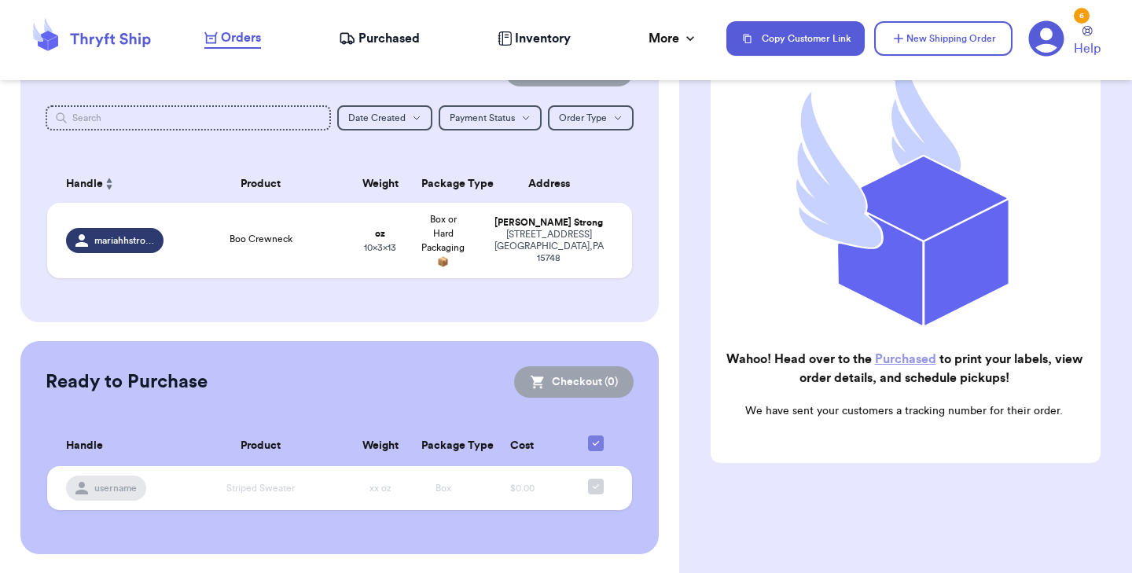
scroll to position [168, 0]
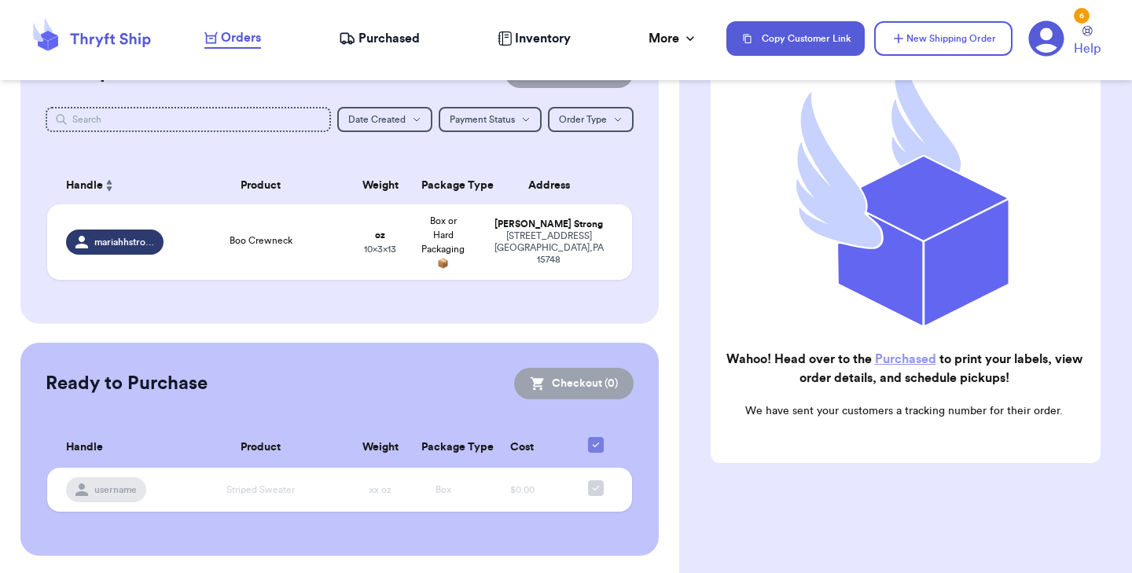
click at [890, 353] on link "Purchased" at bounding box center [905, 359] width 61 height 13
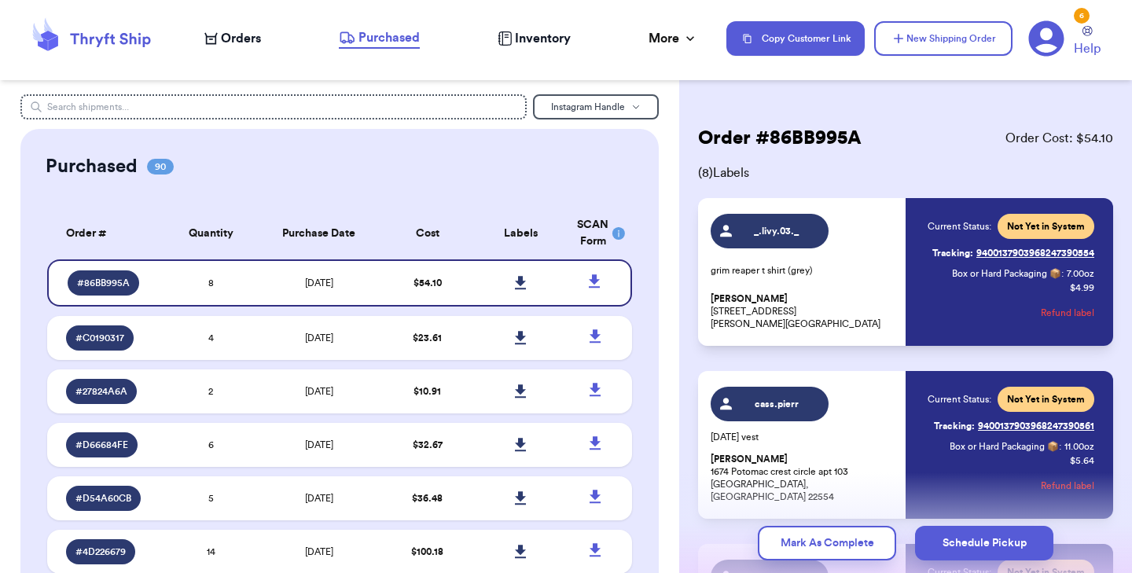
click at [521, 284] on icon at bounding box center [520, 282] width 11 height 13
